Goal: Transaction & Acquisition: Purchase product/service

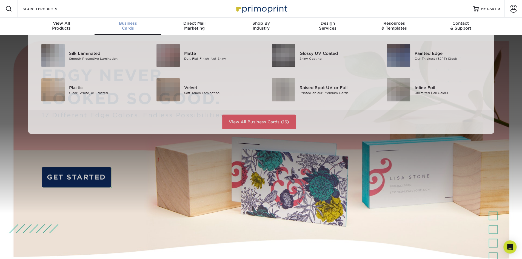
click at [127, 25] on span "Business" at bounding box center [128, 23] width 67 height 5
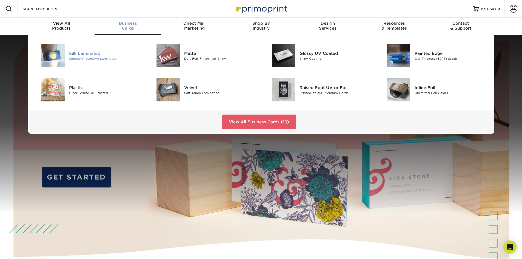
click at [99, 56] on div "Smooth Protective Lamination" at bounding box center [105, 58] width 73 height 5
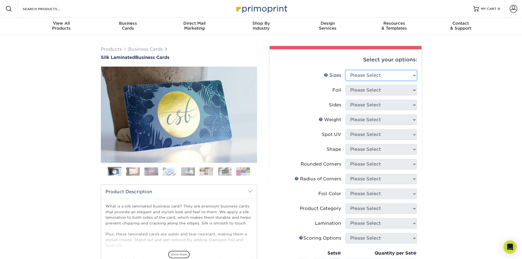
click at [393, 75] on select "Please Select 1.5" x 3.5" - Mini 1.75" x 3.5" - Mini 2" x 2" - Square 2" x 3" -…" at bounding box center [380, 75] width 71 height 10
select select "2.00x3.50"
click at [345, 70] on select "Please Select 1.5" x 3.5" - Mini 1.75" x 3.5" - Mini 2" x 2" - Square 2" x 3" -…" at bounding box center [380, 75] width 71 height 10
click at [391, 92] on select "Please Select Yes No" at bounding box center [380, 90] width 71 height 10
select select "0"
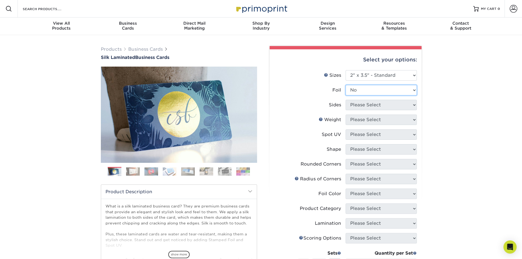
click at [345, 85] on select "Please Select Yes No" at bounding box center [380, 90] width 71 height 10
click at [384, 106] on select "Please Select Print Both Sides Print Front Only" at bounding box center [380, 105] width 71 height 10
select select "13abbda7-1d64-4f25-8bb2-c179b224825d"
click at [345, 100] on select "Please Select Print Both Sides Print Front Only" at bounding box center [380, 105] width 71 height 10
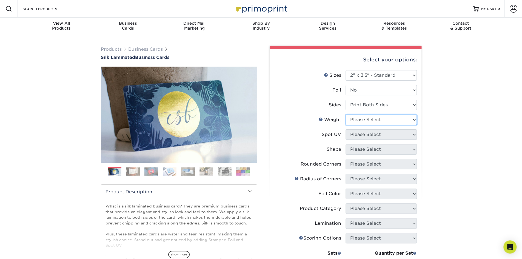
click at [387, 119] on select "Please Select 16PT" at bounding box center [380, 120] width 71 height 10
click at [427, 96] on div "Products Business Cards Silk Laminated Business Cards Previous Next" at bounding box center [261, 208] width 522 height 347
drag, startPoint x: 396, startPoint y: 92, endPoint x: 382, endPoint y: 106, distance: 19.2
click at [382, 106] on ul "Sizes Help Sizes Please Select 1.5" x 3.5" - Mini 1.75" x 3.5" - Mini 2" x 2" -…" at bounding box center [345, 188] width 143 height 237
select select "1"
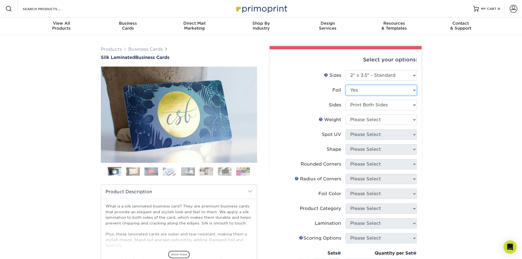
click at [345, 85] on select "Please Select Yes No" at bounding box center [380, 90] width 71 height 10
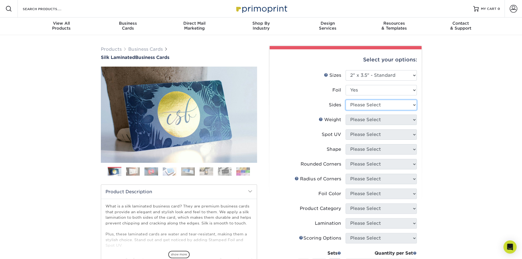
click at [384, 108] on select "Please Select Print Both Sides - Foil Both Sides Print Both Sides - Foil Front …" at bounding box center [380, 105] width 71 height 10
select select "34527644-b4fd-4ffb-9092-1318eefcd9d9"
click at [345, 100] on select "Please Select Print Both Sides - Foil Both Sides Print Both Sides - Foil Front …" at bounding box center [380, 105] width 71 height 10
click at [378, 124] on select "Please Select 16PT" at bounding box center [380, 120] width 71 height 10
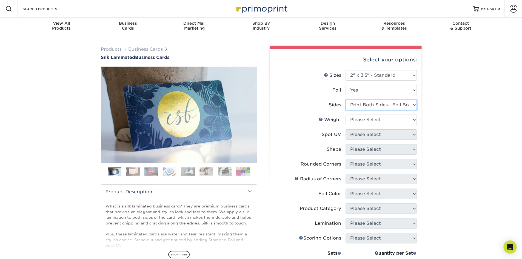
click at [392, 105] on select "Please Select Print Both Sides - Foil Both Sides Print Both Sides - Foil Front …" at bounding box center [380, 105] width 71 height 10
click at [371, 92] on select "Please Select Yes No" at bounding box center [380, 90] width 71 height 10
select select "0"
click at [345, 85] on select "Please Select Yes No" at bounding box center [380, 90] width 71 height 10
click at [374, 105] on select "Please Select Print Both Sides Print Front Only" at bounding box center [380, 105] width 71 height 10
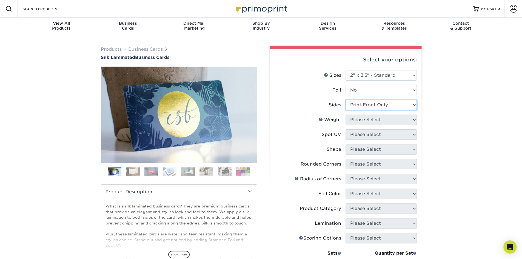
click at [345, 100] on select "Please Select Print Both Sides Print Front Only" at bounding box center [380, 105] width 71 height 10
click at [378, 123] on select "Please Select 16PT" at bounding box center [380, 120] width 71 height 10
drag, startPoint x: 378, startPoint y: 123, endPoint x: 384, endPoint y: 107, distance: 16.5
click at [384, 107] on ul "Sizes Help Sizes Please Select 1.5" x 3.5" - Mini 1.75" x 3.5" - Mini 2" x 2" -…" at bounding box center [345, 188] width 143 height 237
click at [384, 107] on select "Please Select Print Both Sides Print Front Only" at bounding box center [380, 105] width 71 height 10
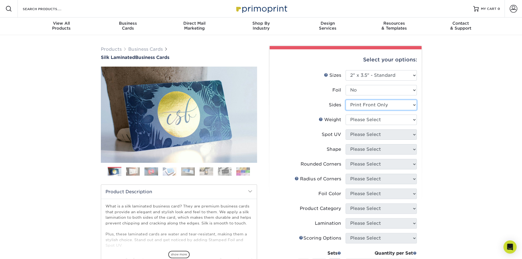
select select "13abbda7-1d64-4f25-8bb2-c179b224825d"
click at [345, 100] on select "Please Select Print Both Sides Print Front Only" at bounding box center [380, 105] width 71 height 10
click at [135, 174] on img at bounding box center [133, 171] width 14 height 8
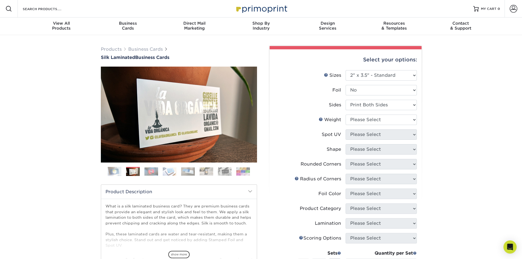
click at [150, 171] on img at bounding box center [151, 171] width 14 height 8
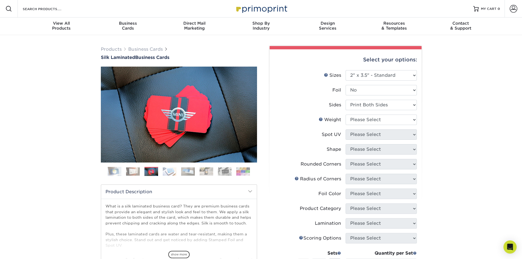
click at [169, 171] on img at bounding box center [170, 171] width 14 height 8
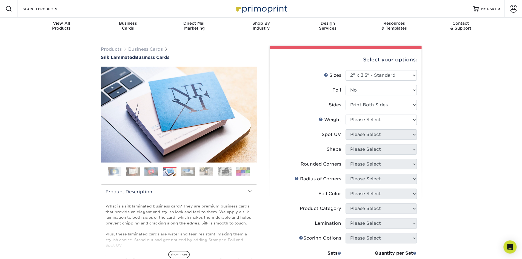
click at [187, 172] on img at bounding box center [188, 171] width 14 height 8
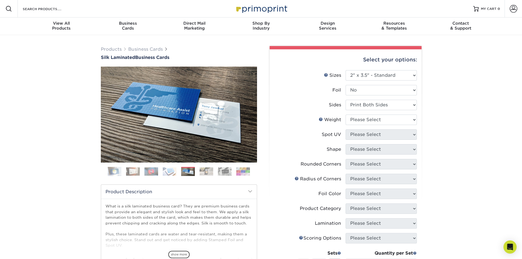
click at [210, 171] on img at bounding box center [206, 171] width 14 height 8
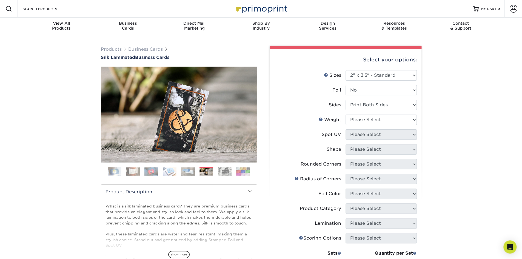
click at [225, 169] on img at bounding box center [225, 171] width 14 height 8
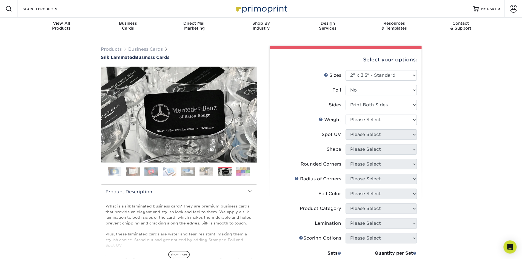
click at [240, 169] on img at bounding box center [243, 171] width 14 height 8
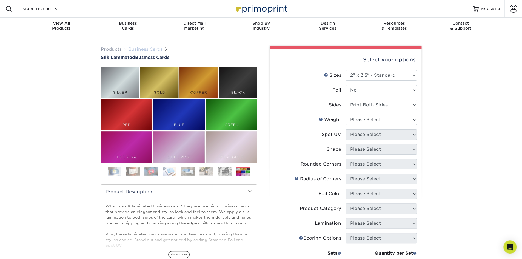
click at [138, 50] on link "Business Cards" at bounding box center [145, 49] width 35 height 5
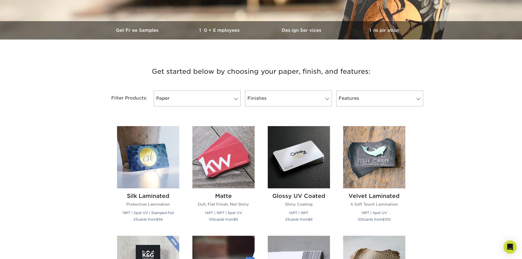
scroll to position [155, 0]
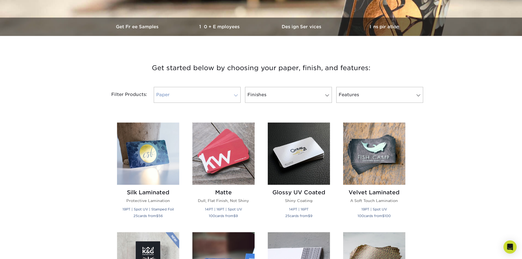
click at [227, 96] on link "Paper" at bounding box center [197, 95] width 87 height 16
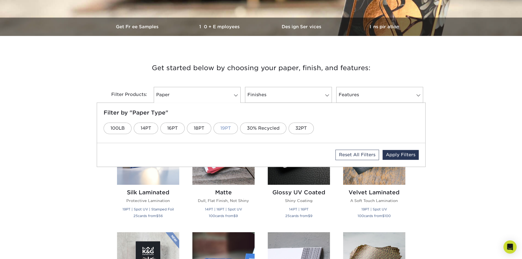
click at [224, 130] on link "19PT" at bounding box center [225, 128] width 24 height 12
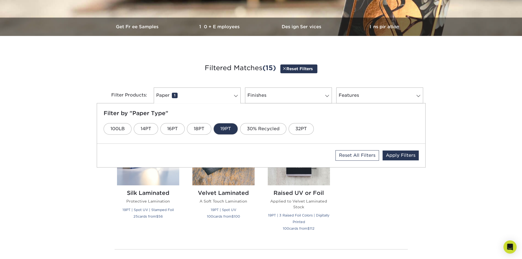
scroll to position [157, 0]
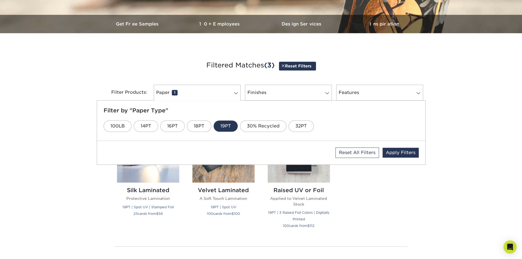
click at [84, 239] on div "Get started below by choosing your paper, finish, and features: Filtered Matche…" at bounding box center [261, 175] width 522 height 259
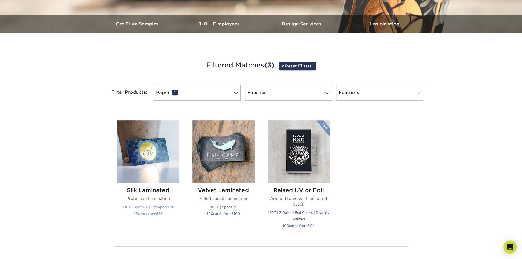
click at [128, 206] on small "19PT | Spot UV | Stamped Foil" at bounding box center [147, 207] width 51 height 4
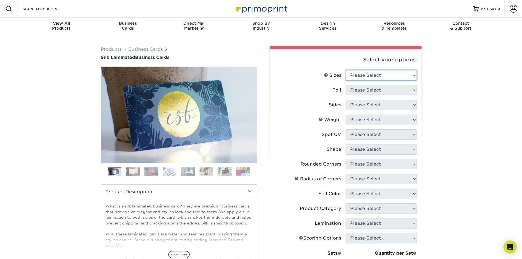
click at [386, 71] on select "Please Select 1.5" x 3.5" - Mini 1.75" x 3.5" - Mini 2" x 2" - Square 2" x 3" -…" at bounding box center [380, 75] width 71 height 10
select select "2.12x3.38"
click at [345, 70] on select "Please Select 1.5" x 3.5" - Mini 1.75" x 3.5" - Mini 2" x 2" - Square 2" x 3" -…" at bounding box center [380, 75] width 71 height 10
click at [384, 90] on select "Please Select No Yes" at bounding box center [380, 90] width 71 height 10
select select "0"
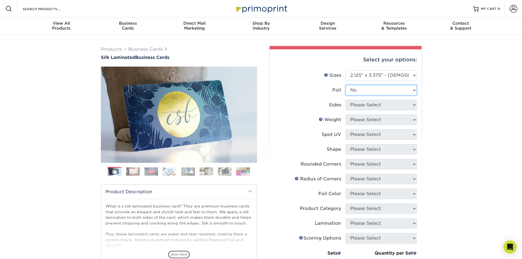
click at [345, 85] on select "Please Select No Yes" at bounding box center [380, 90] width 71 height 10
click at [375, 106] on select "Please Select Print Both Sides Print Front Only" at bounding box center [380, 105] width 71 height 10
click at [345, 100] on select "Please Select Print Both Sides Print Front Only" at bounding box center [380, 105] width 71 height 10
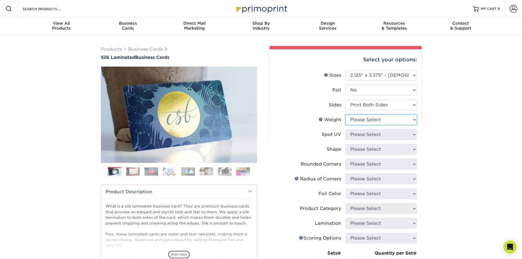
click at [377, 117] on select "Please Select 16PT" at bounding box center [380, 120] width 71 height 10
click at [379, 92] on select "Please Select No Yes" at bounding box center [380, 90] width 71 height 10
click at [376, 95] on select "Please Select No Yes" at bounding box center [380, 90] width 71 height 10
click at [376, 102] on select "Please Select Print Both Sides Print Front Only" at bounding box center [380, 105] width 71 height 10
select select "32d3c223-f82c-492b-b915-ba065a00862f"
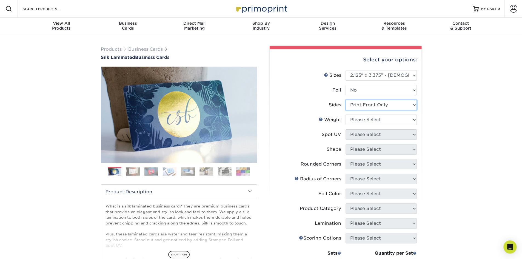
click at [345, 100] on select "Please Select Print Both Sides Print Front Only" at bounding box center [380, 105] width 71 height 10
click at [380, 122] on select "Please Select 16PT" at bounding box center [380, 120] width 71 height 10
click at [385, 76] on select "Please Select 1.5" x 3.5" - Mini 1.75" x 3.5" - Mini 2" x 2" - Square 2" x 3" -…" at bounding box center [380, 75] width 71 height 10
select select "2.00x3.50"
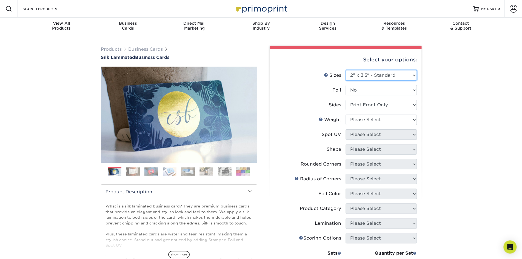
click at [345, 70] on select "Please Select 1.5" x 3.5" - Mini 1.75" x 3.5" - Mini 2" x 2" - Square 2" x 3" -…" at bounding box center [380, 75] width 71 height 10
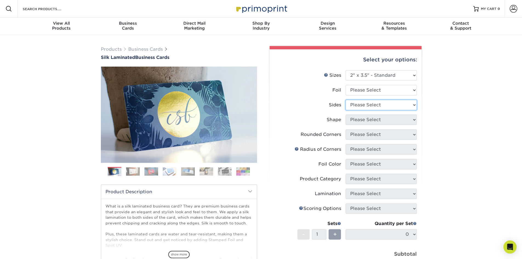
click at [383, 109] on select "Please Select Print Both Sides Print Both Sides - Foil Both Sides Print Both Si…" at bounding box center [380, 105] width 71 height 10
select select "13abbda7-1d64-4f25-8bb2-c179b224825d"
click at [345, 100] on select "Please Select Print Both Sides Print Both Sides - Foil Both Sides Print Both Si…" at bounding box center [380, 105] width 71 height 10
click at [382, 131] on select "Please Select Yes - Round 2 Corners Yes - Round 4 Corners No" at bounding box center [380, 134] width 71 height 10
click at [345, 129] on select "Please Select Yes - Round 2 Corners Yes - Round 4 Corners No" at bounding box center [380, 134] width 71 height 10
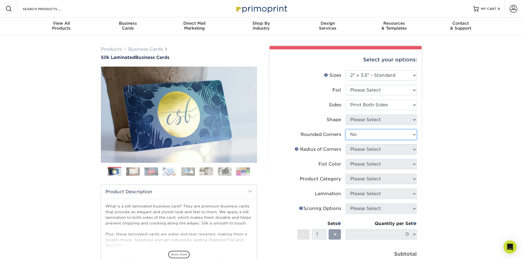
select select "-1"
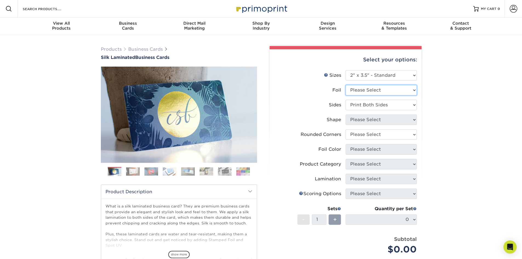
click at [385, 90] on select "Please Select Yes No" at bounding box center [380, 90] width 71 height 10
select select "0"
click at [345, 85] on select "Please Select Yes No" at bounding box center [380, 90] width 71 height 10
click at [376, 111] on li "Sides Please Select Print Both Sides Print Front Only" at bounding box center [345, 107] width 142 height 15
click at [376, 110] on li "Sides Please Select Print Both Sides Print Front Only" at bounding box center [345, 107] width 142 height 15
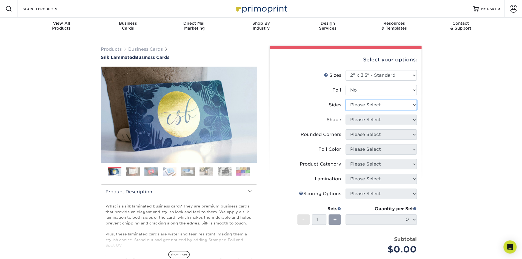
click at [380, 107] on select "Please Select Print Both Sides Print Front Only" at bounding box center [380, 105] width 71 height 10
select select "13abbda7-1d64-4f25-8bb2-c179b224825d"
click at [345, 100] on select "Please Select Print Both Sides Print Front Only" at bounding box center [380, 105] width 71 height 10
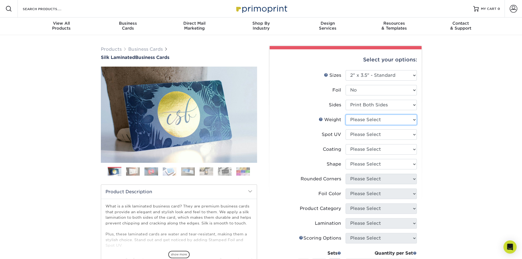
click at [377, 121] on select "Please Select 16PT" at bounding box center [380, 120] width 71 height 10
click at [373, 137] on select "Please Select No Spot UV Front and Back (Both Sides) Front Only Back Only" at bounding box center [380, 134] width 71 height 10
click at [341, 130] on label "Spot UV" at bounding box center [309, 134] width 71 height 10
click at [376, 87] on select "Please Select Yes No" at bounding box center [380, 90] width 71 height 10
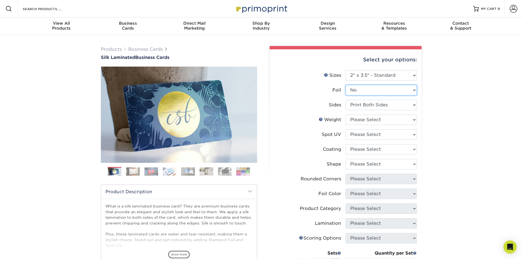
select select "-1"
click at [345, 85] on select "Please Select Yes No" at bounding box center [380, 90] width 71 height 10
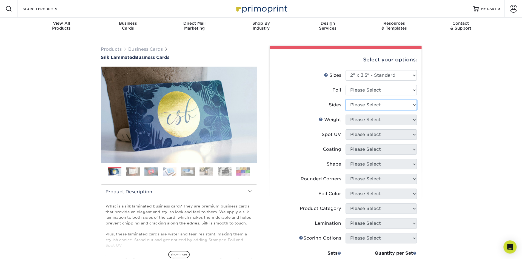
click at [378, 105] on select "Please Select Print Both Sides Print Both Sides - Foil Both Sides Print Both Si…" at bounding box center [380, 105] width 71 height 10
select select "13abbda7-1d64-4f25-8bb2-c179b224825d"
click at [345, 100] on select "Please Select Print Both Sides Print Both Sides - Foil Both Sides Print Both Si…" at bounding box center [380, 105] width 71 height 10
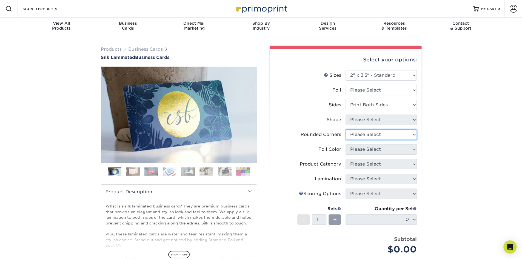
click at [380, 132] on select "Please Select Yes - Round 2 Corners Yes - Round 4 Corners No" at bounding box center [380, 134] width 71 height 10
click at [345, 129] on select "Please Select Yes - Round 2 Corners Yes - Round 4 Corners No" at bounding box center [380, 134] width 71 height 10
click at [393, 131] on select "Please Select Yes - Round 2 Corners Yes - Round 4 Corners No" at bounding box center [380, 134] width 71 height 10
click at [345, 129] on select "Please Select Yes - Round 2 Corners Yes - Round 4 Corners No" at bounding box center [380, 134] width 71 height 10
click at [355, 135] on select "Please Select Yes - Round 2 Corners Yes - Round 4 Corners No" at bounding box center [380, 134] width 71 height 10
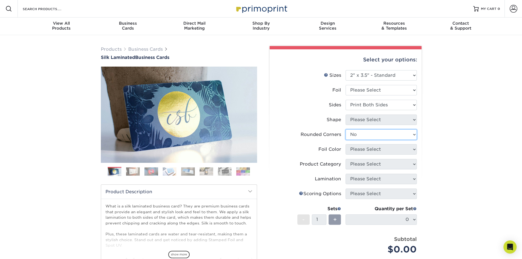
click at [345, 129] on select "Please Select Yes - Round 2 Corners Yes - Round 4 Corners No" at bounding box center [380, 134] width 71 height 10
select select "-1"
click at [373, 86] on select "Please Select Yes No" at bounding box center [380, 90] width 71 height 10
select select "0"
click at [345, 85] on select "Please Select Yes No" at bounding box center [380, 90] width 71 height 10
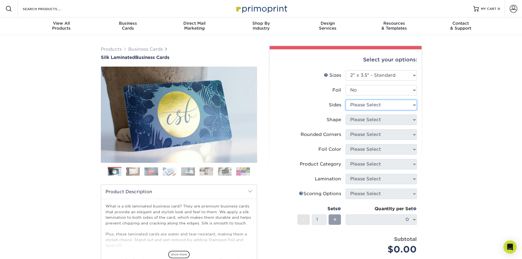
click at [365, 107] on select "Please Select Print Both Sides Print Front Only" at bounding box center [380, 105] width 71 height 10
select select "13abbda7-1d64-4f25-8bb2-c179b224825d"
click at [345, 100] on select "Please Select Print Both Sides Print Front Only" at bounding box center [380, 105] width 71 height 10
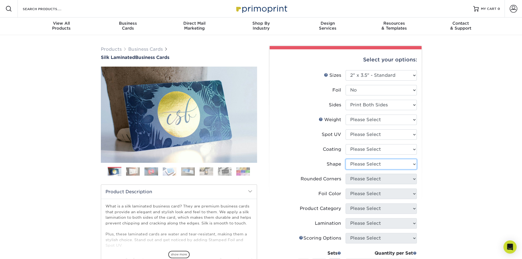
click at [366, 164] on select "Please Select Standard Oval" at bounding box center [380, 164] width 71 height 10
select select "-1"
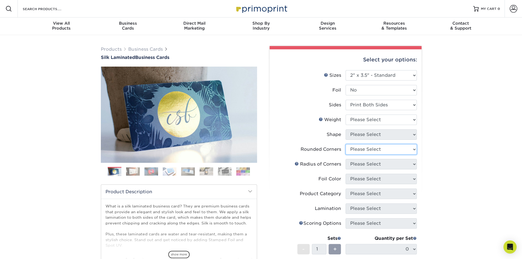
click at [370, 146] on select "Please Select Yes - Round 2 Corners Yes - Round 4 Corners No" at bounding box center [380, 149] width 71 height 10
click at [345, 144] on select "Please Select Yes - Round 2 Corners Yes - Round 4 Corners No" at bounding box center [380, 149] width 71 height 10
select select "-1"
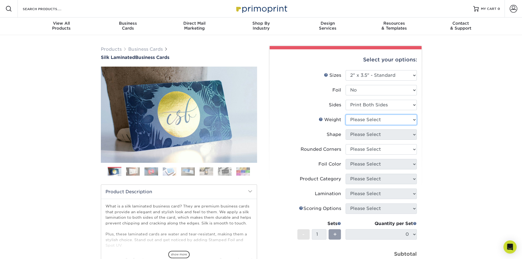
click at [373, 121] on select "Please Select 16PT" at bounding box center [380, 120] width 71 height 10
select select "16PT"
click at [345, 115] on select "Please Select 16PT" at bounding box center [380, 120] width 71 height 10
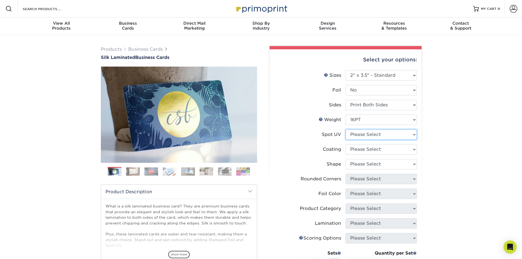
click at [373, 133] on select "Please Select No Spot UV Front and Back (Both Sides) Front Only Back Only" at bounding box center [380, 134] width 71 height 10
select select "3"
click at [345, 129] on select "Please Select No Spot UV Front and Back (Both Sides) Front Only Back Only" at bounding box center [380, 134] width 71 height 10
click at [380, 148] on select at bounding box center [380, 149] width 71 height 10
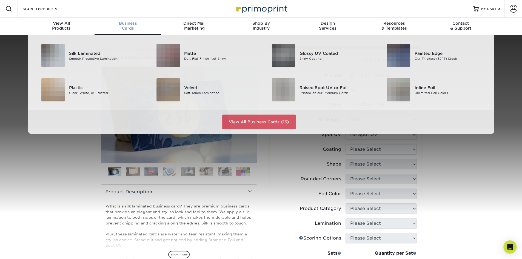
click at [126, 22] on span "Business" at bounding box center [128, 23] width 67 height 5
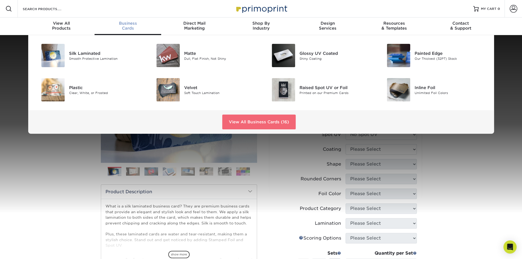
click at [259, 119] on link "View All Business Cards (16)" at bounding box center [258, 122] width 73 height 15
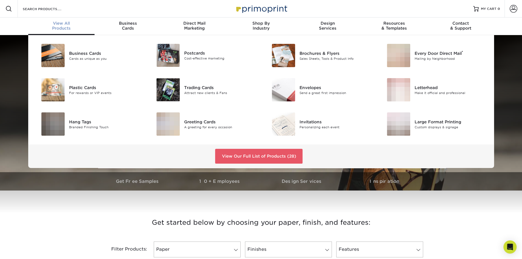
click at [60, 24] on span "View All" at bounding box center [61, 23] width 67 height 5
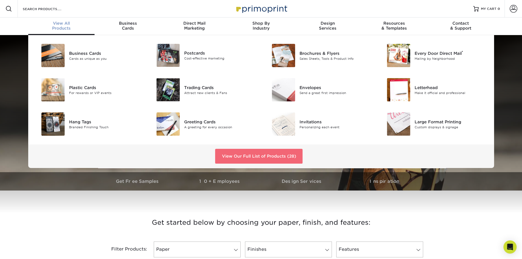
click at [249, 158] on link "View Our Full List of Products (28)" at bounding box center [258, 156] width 87 height 15
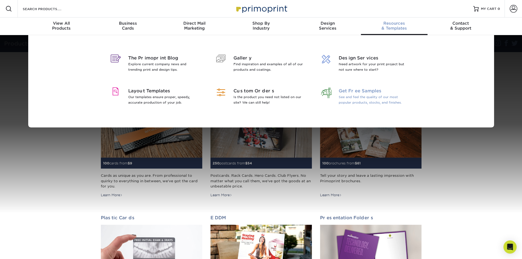
click at [375, 88] on span "Get Free Samples" at bounding box center [374, 91] width 71 height 7
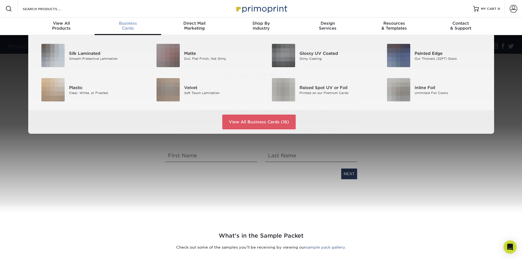
click at [125, 24] on span "Business" at bounding box center [128, 23] width 67 height 5
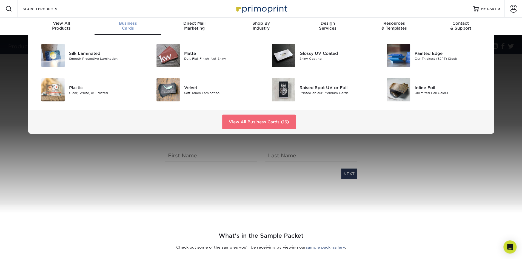
click at [250, 121] on link "View All Business Cards (16)" at bounding box center [258, 122] width 73 height 15
click at [255, 125] on link "View All Business Cards (16)" at bounding box center [258, 122] width 73 height 15
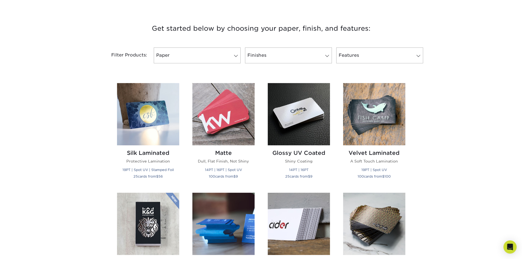
scroll to position [194, 0]
click at [146, 118] on img at bounding box center [148, 114] width 62 height 62
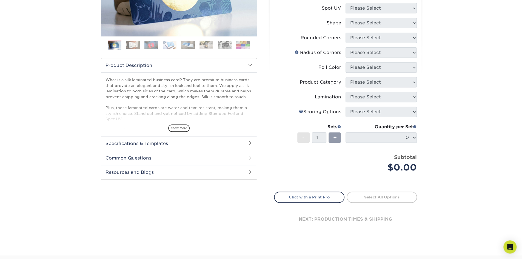
scroll to position [125, 0]
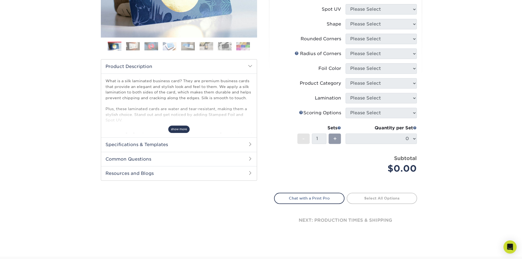
click at [176, 129] on span "show more" at bounding box center [178, 128] width 21 height 7
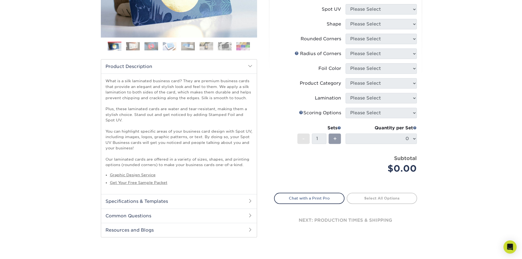
click at [161, 199] on h2 "Specifications & Templates" at bounding box center [179, 201] width 156 height 14
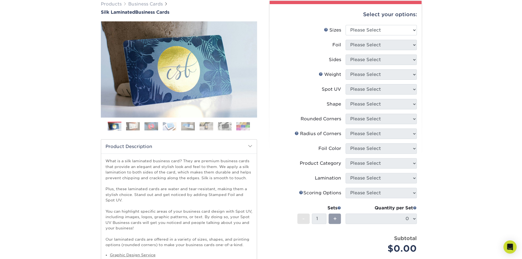
scroll to position [45, 0]
click at [395, 33] on select "Please Select 1.5" x 3.5" - Mini 1.75" x 3.5" - Mini 2" x 2" - Square 2" x 3" -…" at bounding box center [380, 30] width 71 height 10
select select "2.00x3.50"
click at [345, 25] on select "Please Select 1.5" x 3.5" - Mini 1.75" x 3.5" - Mini 2" x 2" - Square 2" x 3" -…" at bounding box center [380, 30] width 71 height 10
click at [382, 47] on select "Please Select Yes No" at bounding box center [380, 44] width 71 height 10
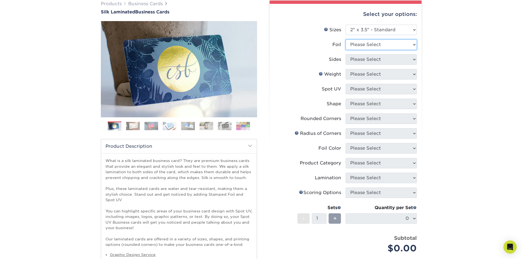
select select "0"
click at [345, 39] on select "Please Select Yes No" at bounding box center [380, 44] width 71 height 10
click at [376, 61] on select "Please Select Print Both Sides Print Front Only" at bounding box center [380, 59] width 71 height 10
select select "13abbda7-1d64-4f25-8bb2-c179b224825d"
click at [345, 54] on select "Please Select Print Both Sides Print Front Only" at bounding box center [380, 59] width 71 height 10
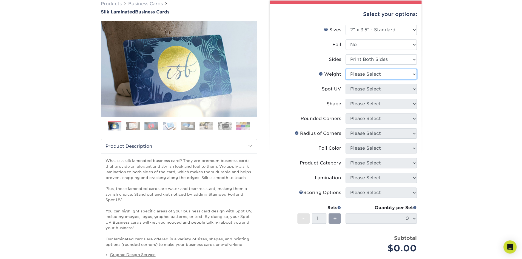
click at [375, 73] on select "Please Select 16PT" at bounding box center [380, 74] width 71 height 10
select select "16PT"
click at [345, 69] on select "Please Select 16PT" at bounding box center [380, 74] width 71 height 10
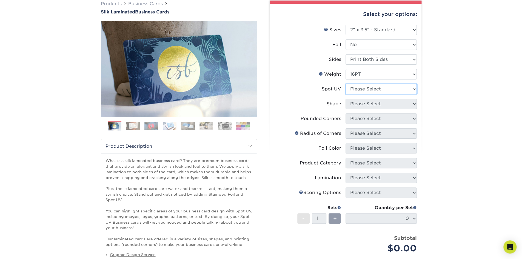
click at [369, 87] on select "Please Select No Spot UV Front and Back (Both Sides) Front Only Back Only" at bounding box center [380, 89] width 71 height 10
select select "3"
click at [345, 84] on select "Please Select No Spot UV Front and Back (Both Sides) Front Only Back Only" at bounding box center [380, 89] width 71 height 10
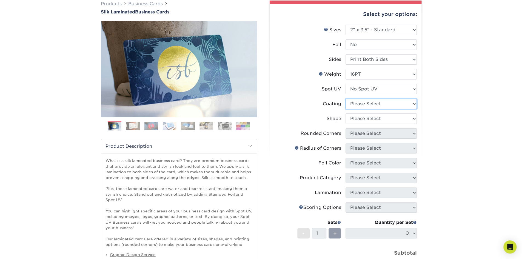
click at [367, 103] on select at bounding box center [380, 104] width 71 height 10
click at [345, 99] on select at bounding box center [380, 104] width 71 height 10
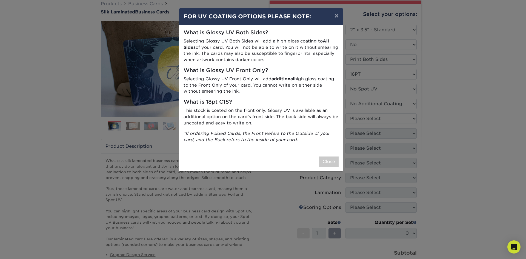
click at [365, 118] on div "× FOR UV COATING OPTIONS PLEASE NOTE: What is Glossy UV Both Sides? Selecting G…" at bounding box center [263, 129] width 526 height 259
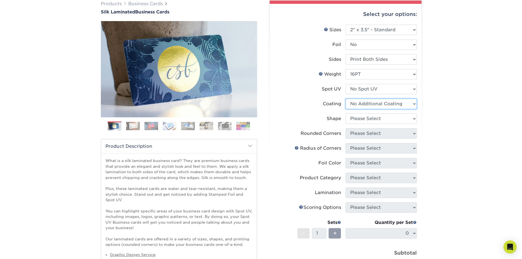
click at [373, 105] on select at bounding box center [380, 104] width 71 height 10
click at [345, 99] on select at bounding box center [380, 104] width 71 height 10
click at [379, 102] on select at bounding box center [380, 104] width 71 height 10
click at [345, 99] on select at bounding box center [380, 104] width 71 height 10
click at [382, 106] on select at bounding box center [380, 104] width 71 height 10
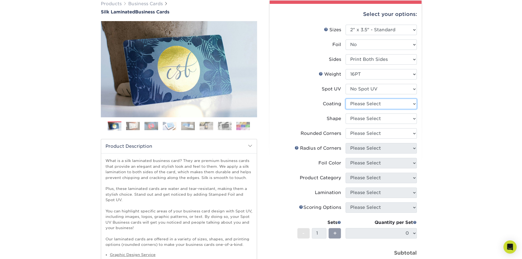
select select "3e7618de-abca-4bda-9f97-8b9129e913d8"
click at [345, 99] on select at bounding box center [380, 104] width 71 height 10
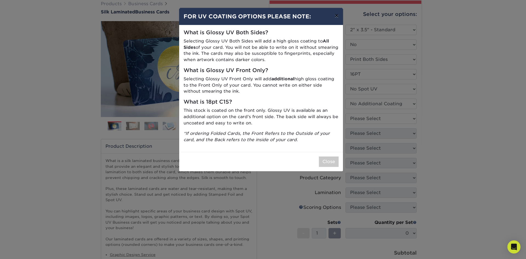
click at [336, 16] on button "×" at bounding box center [336, 15] width 13 height 15
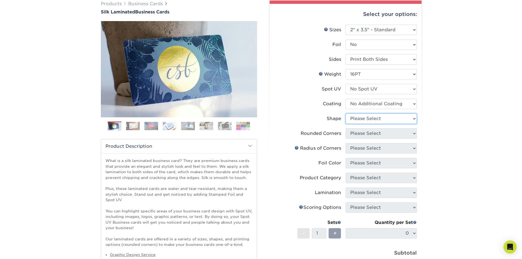
click at [390, 117] on select "Please Select Standard Oval" at bounding box center [380, 118] width 71 height 10
select select "standard"
click at [345, 113] on select "Please Select Standard Oval" at bounding box center [380, 118] width 71 height 10
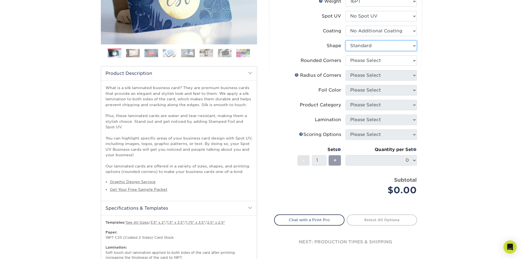
scroll to position [119, 0]
click at [381, 59] on select "Please Select Yes - Round 2 Corners Yes - Round 4 Corners No" at bounding box center [380, 60] width 71 height 10
select select "0"
click at [345, 55] on select "Please Select Yes - Round 2 Corners Yes - Round 4 Corners No" at bounding box center [380, 60] width 71 height 10
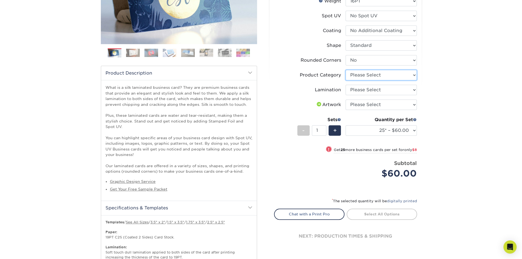
click at [364, 73] on select "Please Select Business Cards" at bounding box center [380, 75] width 71 height 10
select select "3b5148f1-0588-4f88-a218-97bcfdce65c1"
click at [345, 70] on select "Please Select Business Cards" at bounding box center [380, 75] width 71 height 10
click at [368, 90] on select "Please Select Silk" at bounding box center [380, 90] width 71 height 10
select select "ccacb42f-45f7-42d3-bbd3-7c8421cf37f0"
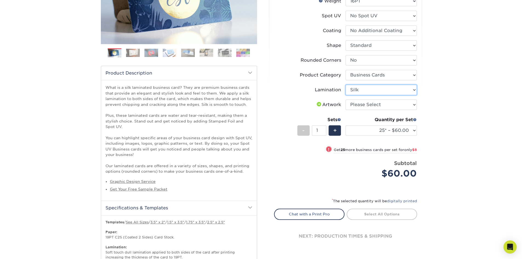
click at [345, 85] on select "Please Select Silk" at bounding box center [380, 90] width 71 height 10
click at [361, 103] on select "Please Select I will upload files I need a design - $100" at bounding box center [380, 104] width 71 height 10
select select "upload"
click at [345, 99] on select "Please Select I will upload files I need a design - $100" at bounding box center [380, 104] width 71 height 10
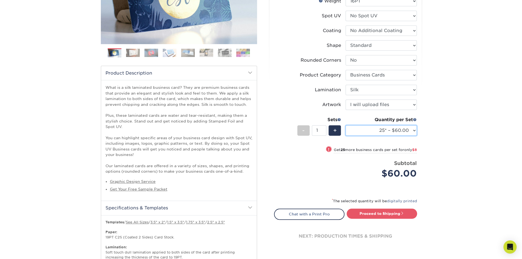
click at [369, 132] on select "25* – $60.00 50* – $68.00 75* – $76.00 100* – $84.00 250* – $92.00 500 – $96.00…" at bounding box center [380, 130] width 71 height 10
click at [345, 125] on select "25* – $60.00 50* – $68.00 75* – $76.00 100* – $84.00 250* – $92.00 500 – $96.00…" at bounding box center [380, 130] width 71 height 10
click at [401, 135] on select "25* – $60.00 50* – $68.00 75* – $76.00 100* – $84.00 250* – $92.00 500 – $96.00…" at bounding box center [380, 130] width 71 height 10
click at [345, 125] on select "25* – $60.00 50* – $68.00 75* – $76.00 100* – $84.00 250* – $92.00 500 – $96.00…" at bounding box center [380, 130] width 71 height 10
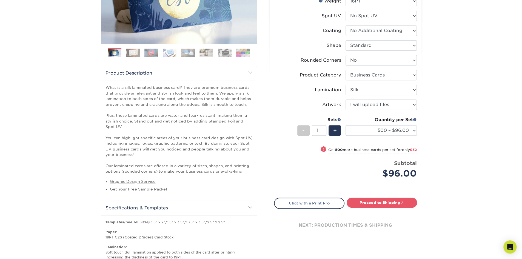
click at [391, 135] on div "Quantity per Set 25* – $60.00 50* – $68.00 75* – $76.00 100* – $84.00 250* – $9…" at bounding box center [380, 128] width 71 height 25
click at [393, 133] on select "25* – $60.00 50* – $68.00 75* – $76.00 100* – $84.00 250* – $92.00 500 – $96.00…" at bounding box center [380, 130] width 71 height 10
click at [345, 125] on select "25* – $60.00 50* – $68.00 75* – $76.00 100* – $84.00 250* – $92.00 500 – $96.00…" at bounding box center [380, 130] width 71 height 10
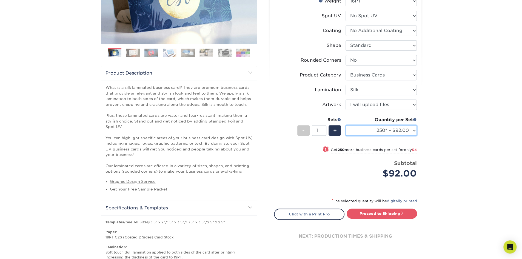
click at [400, 127] on select "25* – $60.00 50* – $68.00 75* – $76.00 100* – $84.00 250* – $92.00 500 – $96.00…" at bounding box center [380, 130] width 71 height 10
click at [345, 125] on select "25* – $60.00 50* – $68.00 75* – $76.00 100* – $84.00 250* – $92.00 500 – $96.00…" at bounding box center [380, 130] width 71 height 10
click at [408, 131] on select "25* – $60.00 50* – $68.00 75* – $76.00 100* – $84.00 250* – $92.00 500 – $96.00…" at bounding box center [380, 130] width 71 height 10
select select "500 – $96.00"
click at [345, 125] on select "25* – $60.00 50* – $68.00 75* – $76.00 100* – $84.00 250* – $92.00 500 – $96.00…" at bounding box center [380, 130] width 71 height 10
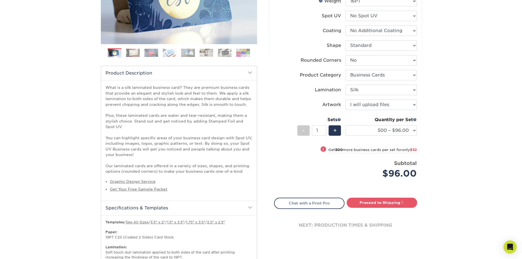
click at [430, 145] on div "Products Business Cards Silk Laminated Business Cards Previous Next" at bounding box center [261, 150] width 522 height 469
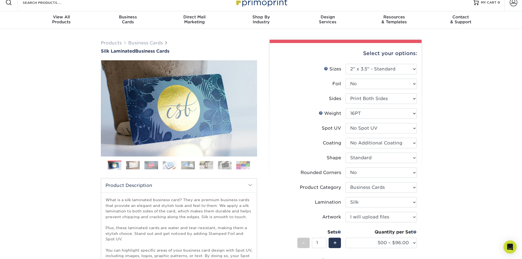
scroll to position [0, 0]
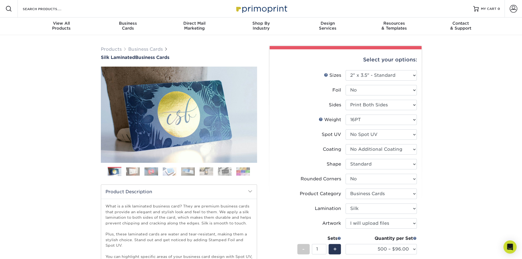
click at [258, 7] on img at bounding box center [261, 9] width 55 height 12
